Goal: Find specific page/section: Find specific page/section

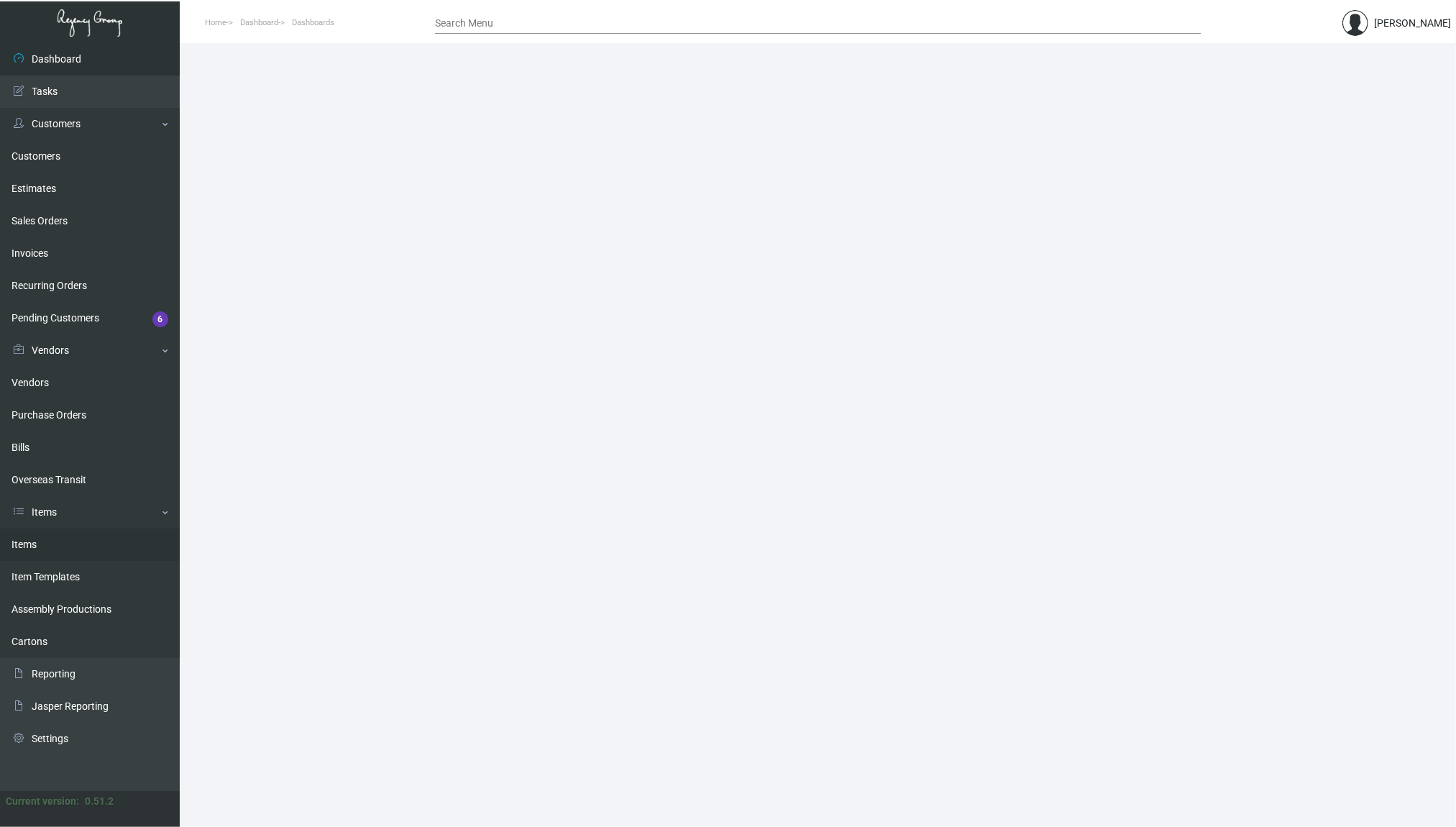
click at [49, 533] on link "Items" at bounding box center [90, 544] width 180 height 32
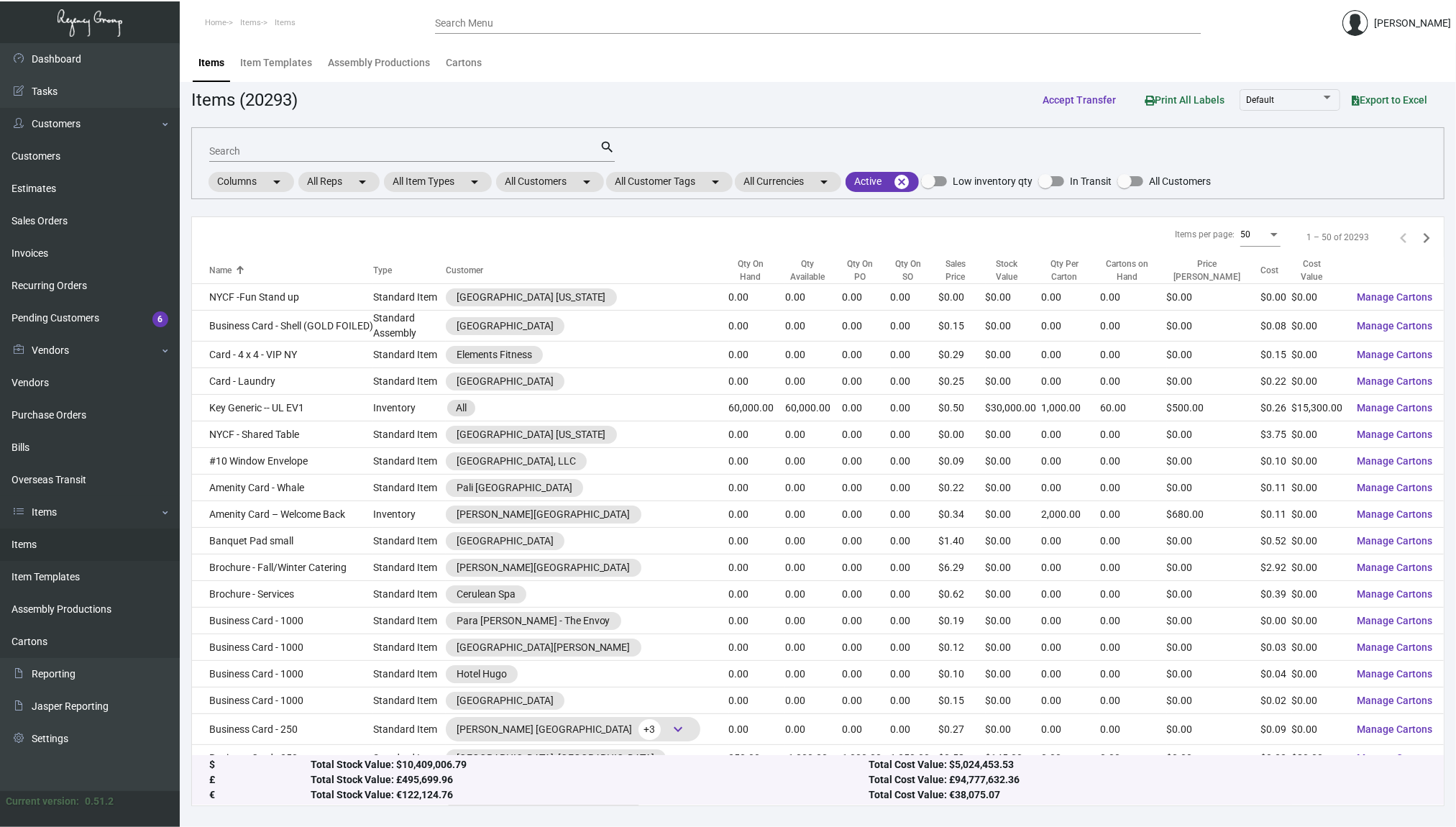
click at [476, 143] on div "Search" at bounding box center [404, 150] width 391 height 22
click at [539, 179] on mat-chip "All Customers arrow_drop_down" at bounding box center [550, 182] width 107 height 21
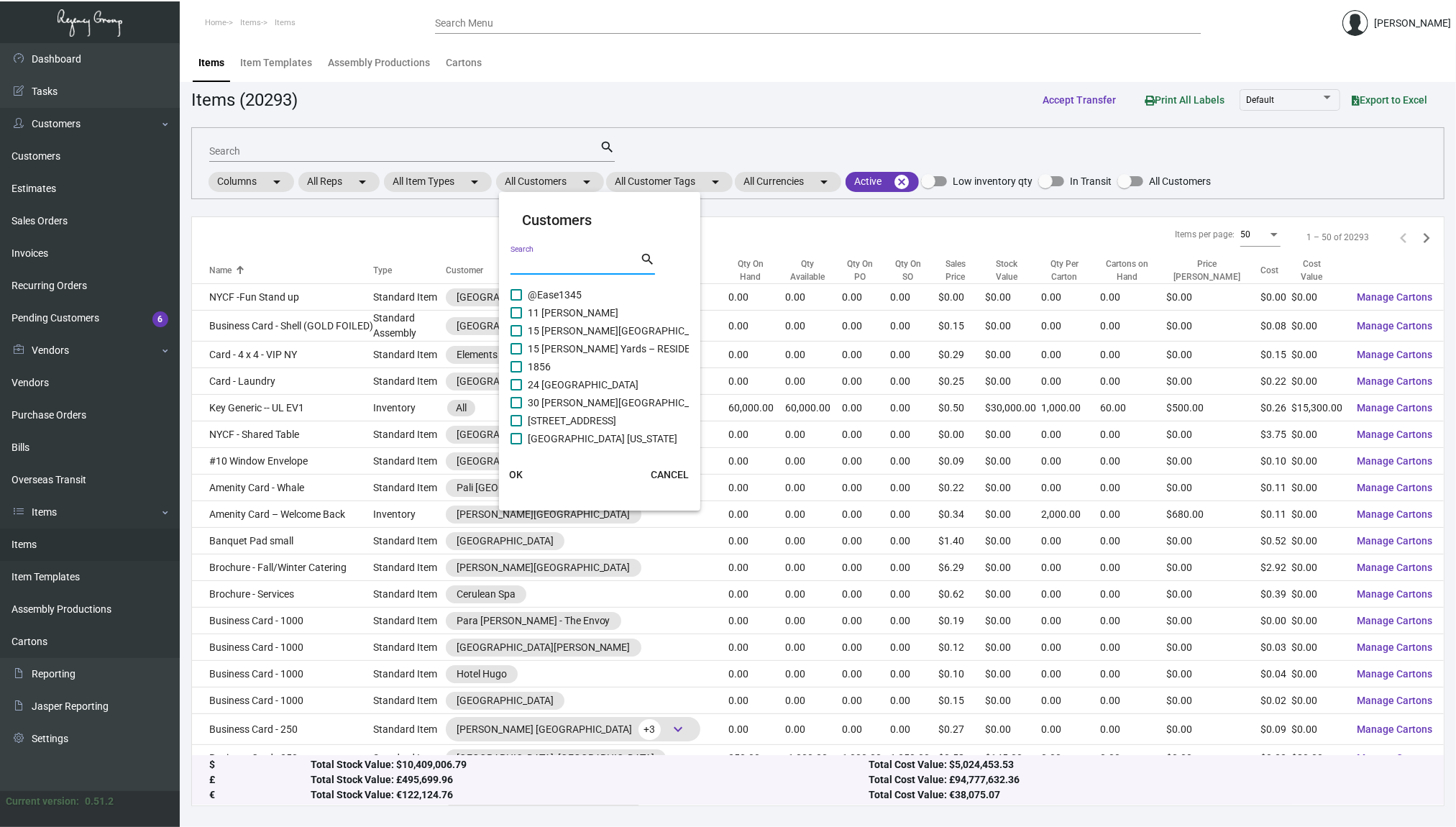
click at [579, 260] on input "Search" at bounding box center [575, 264] width 130 height 12
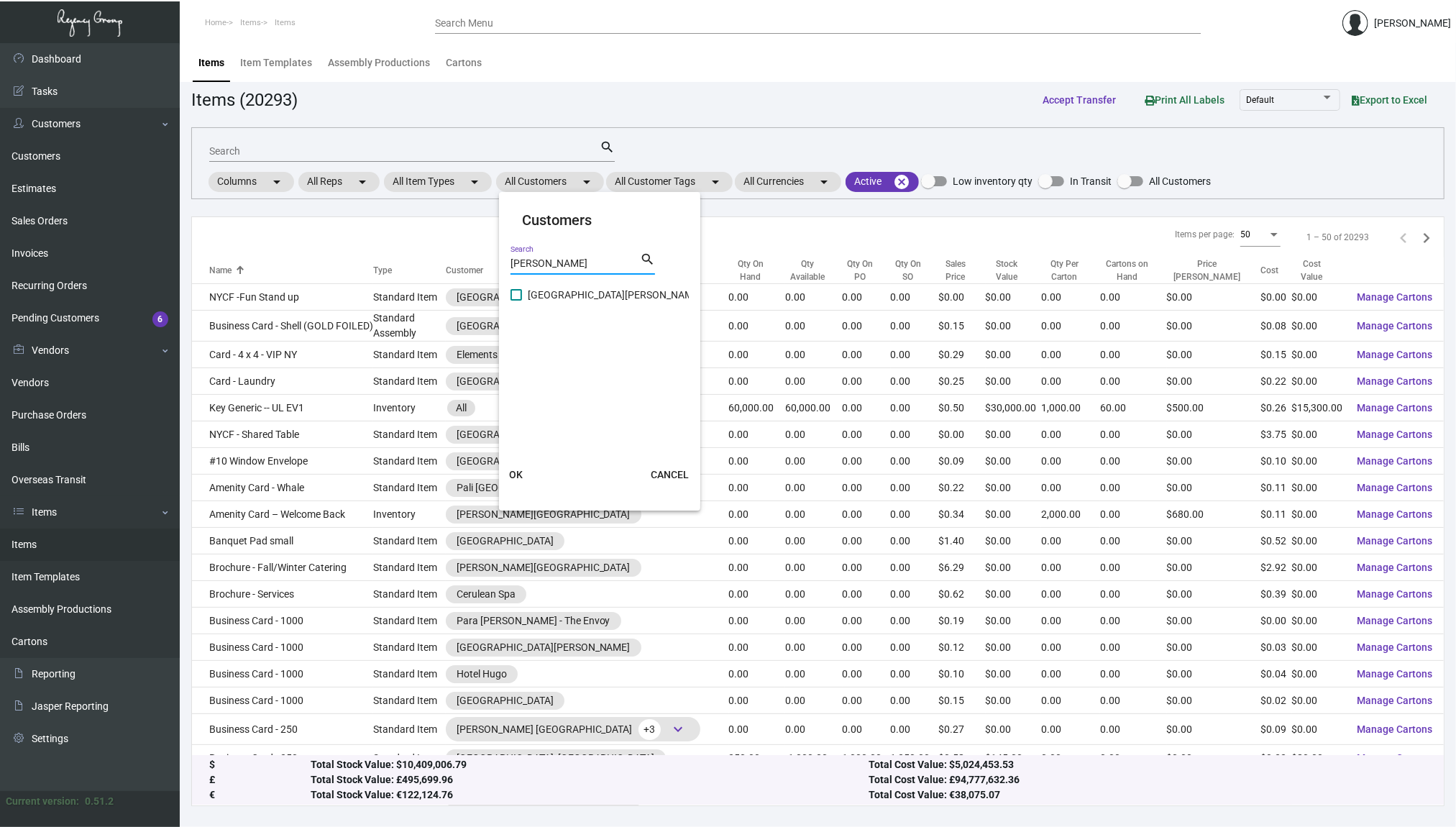
type input "[PERSON_NAME]"
click at [559, 288] on span "[GEOGRAPHIC_DATA][PERSON_NAME]" at bounding box center [614, 295] width 174 height 18
click at [517, 301] on input "[GEOGRAPHIC_DATA][PERSON_NAME]" at bounding box center [516, 301] width 1 height 1
checkbox input "true"
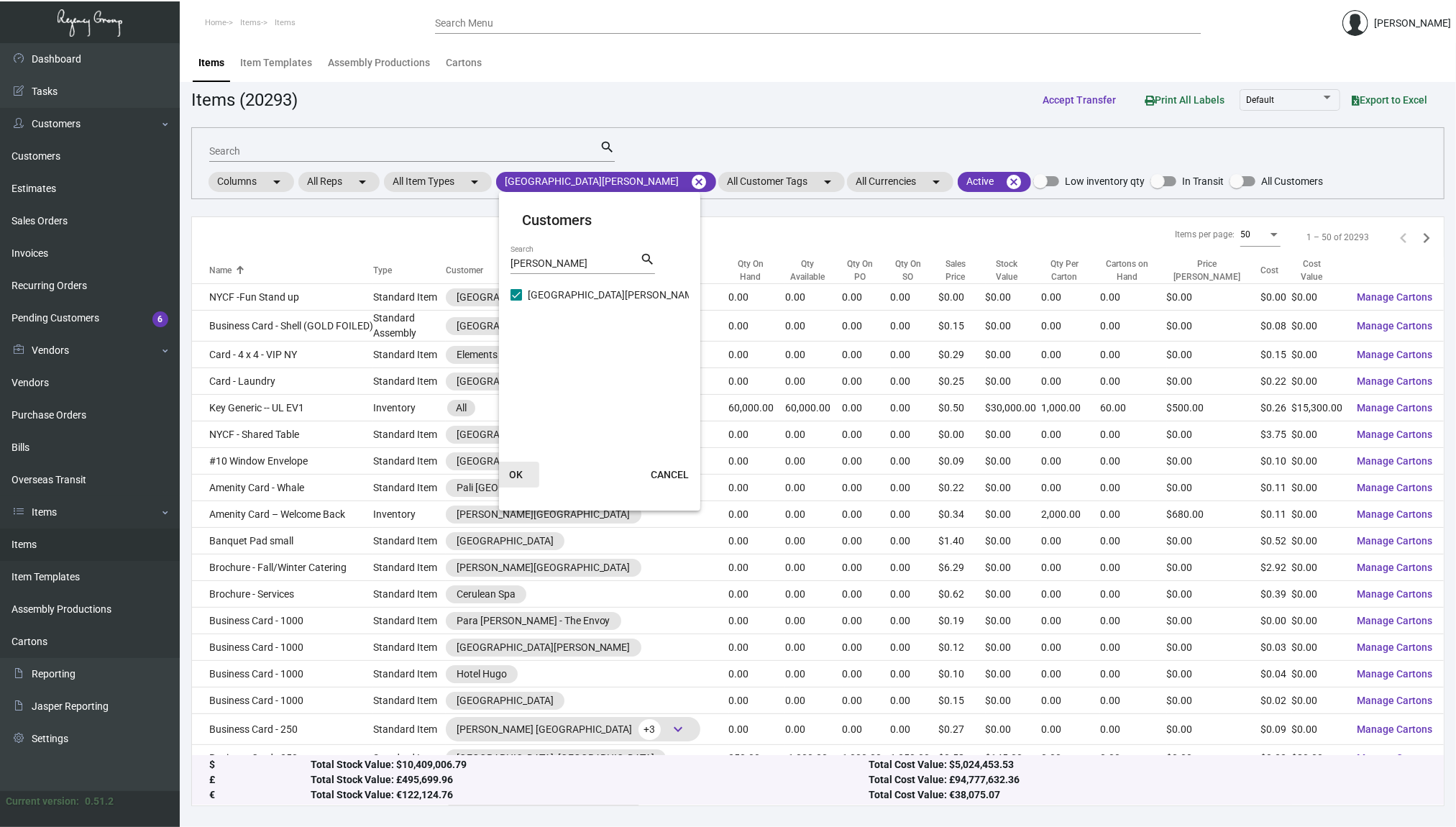
click at [510, 469] on span "OK" at bounding box center [517, 475] width 14 height 12
